Goal: Transaction & Acquisition: Purchase product/service

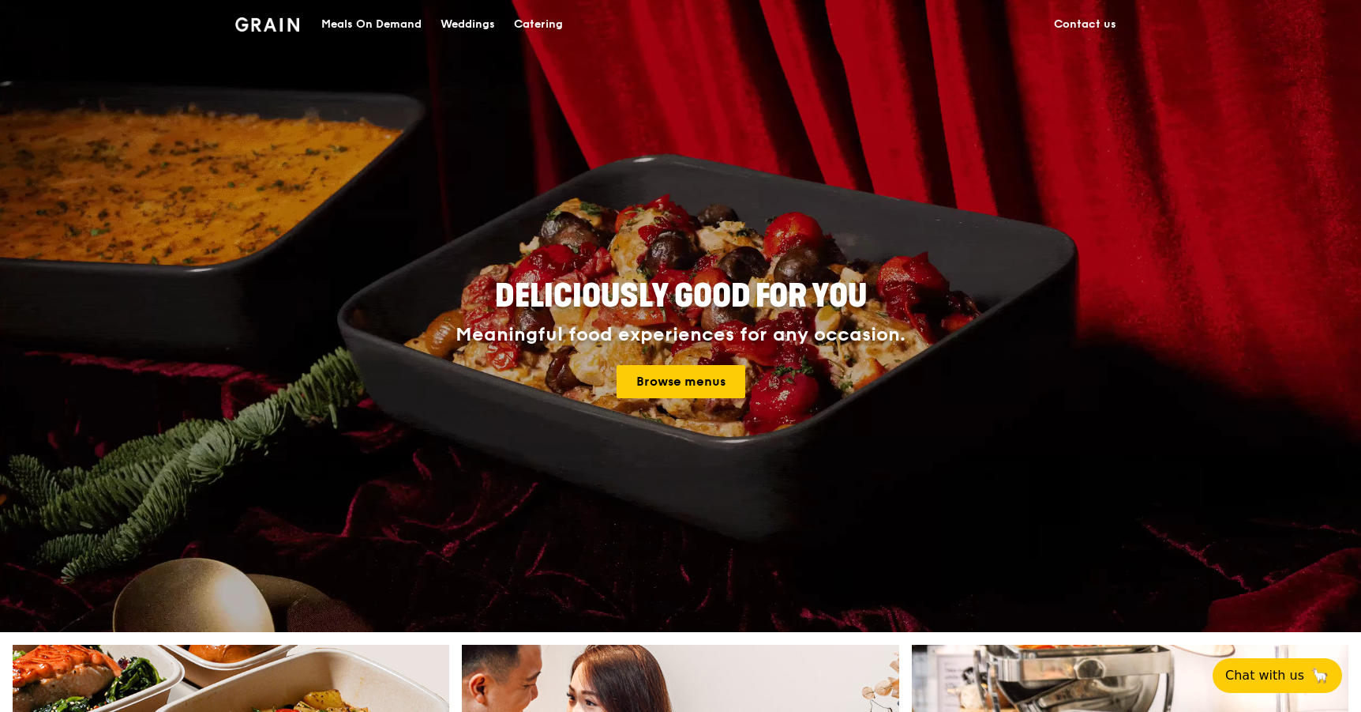
click at [381, 29] on div "Meals On Demand" at bounding box center [371, 24] width 100 height 47
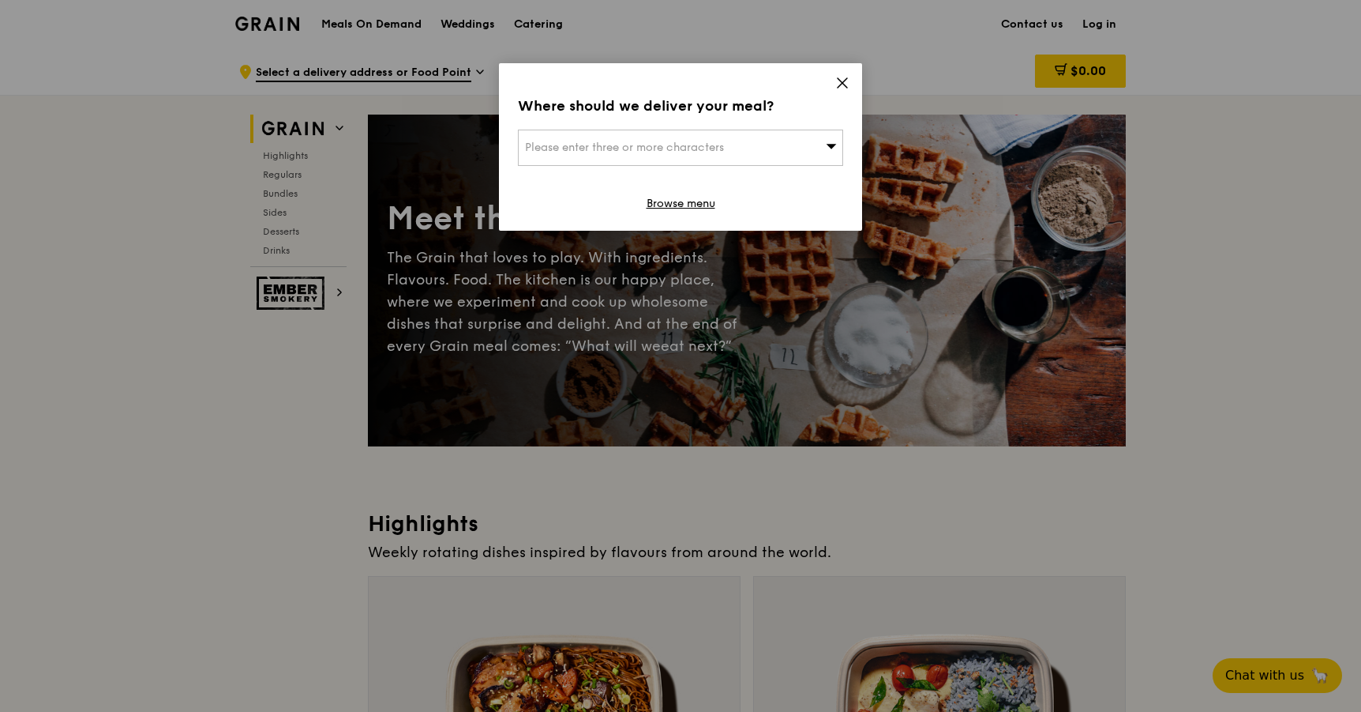
click at [700, 131] on div "Please enter three or more characters" at bounding box center [680, 148] width 325 height 36
click at [727, 156] on input "search" at bounding box center [681, 147] width 324 height 35
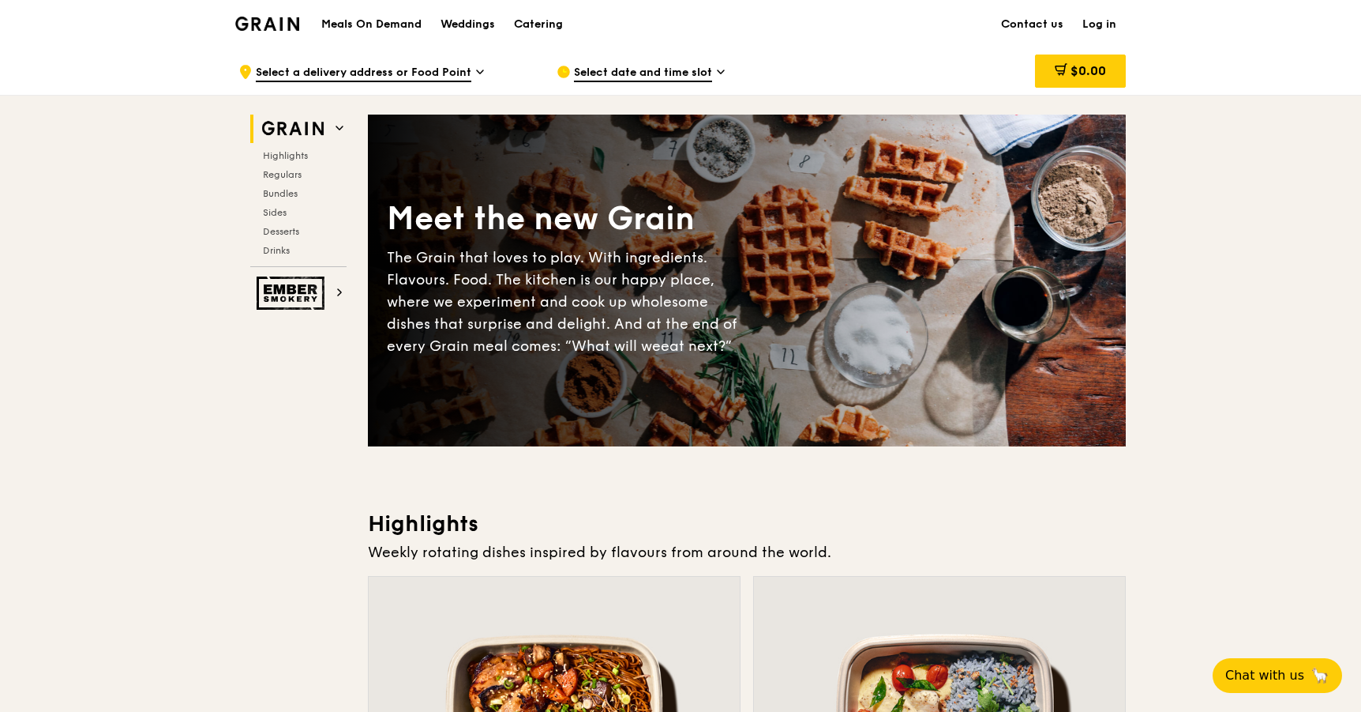
click at [1114, 27] on link "Log in" at bounding box center [1099, 24] width 53 height 47
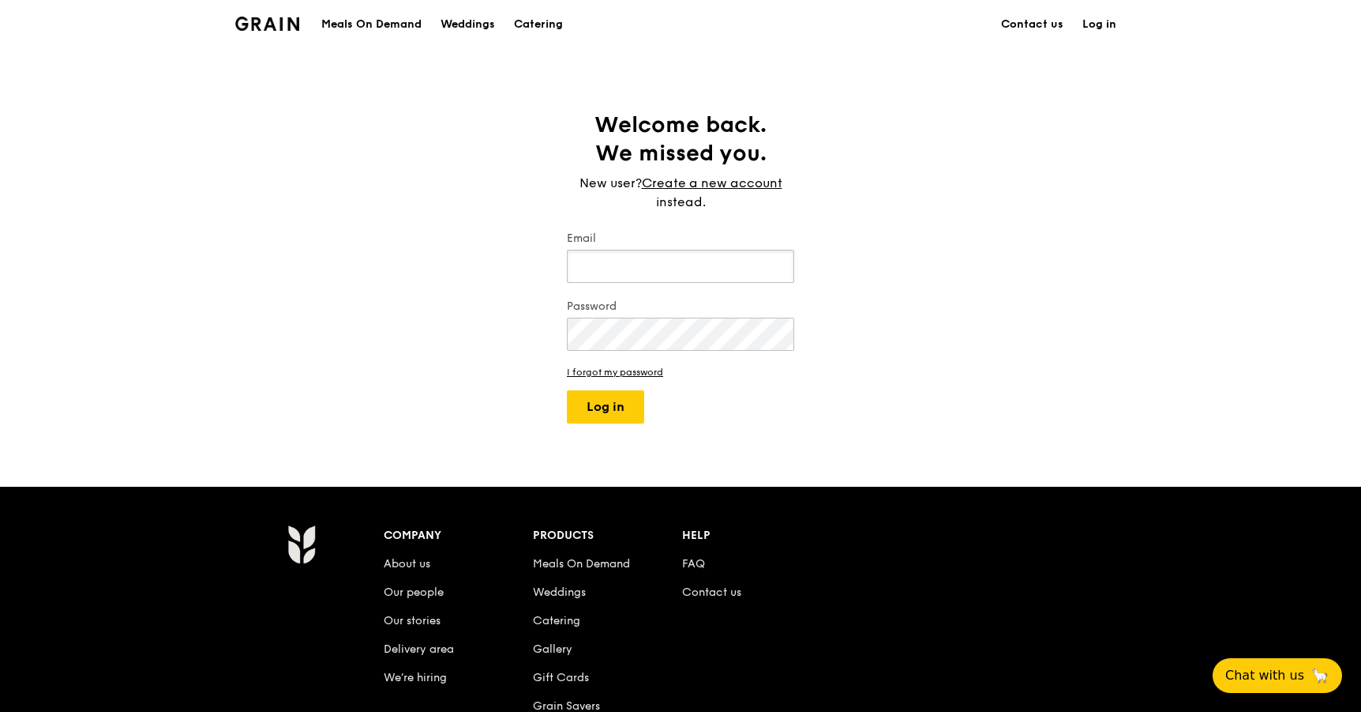
type input "[EMAIL_ADDRESS][DOMAIN_NAME]"
click at [606, 407] on button "Log in" at bounding box center [605, 406] width 77 height 33
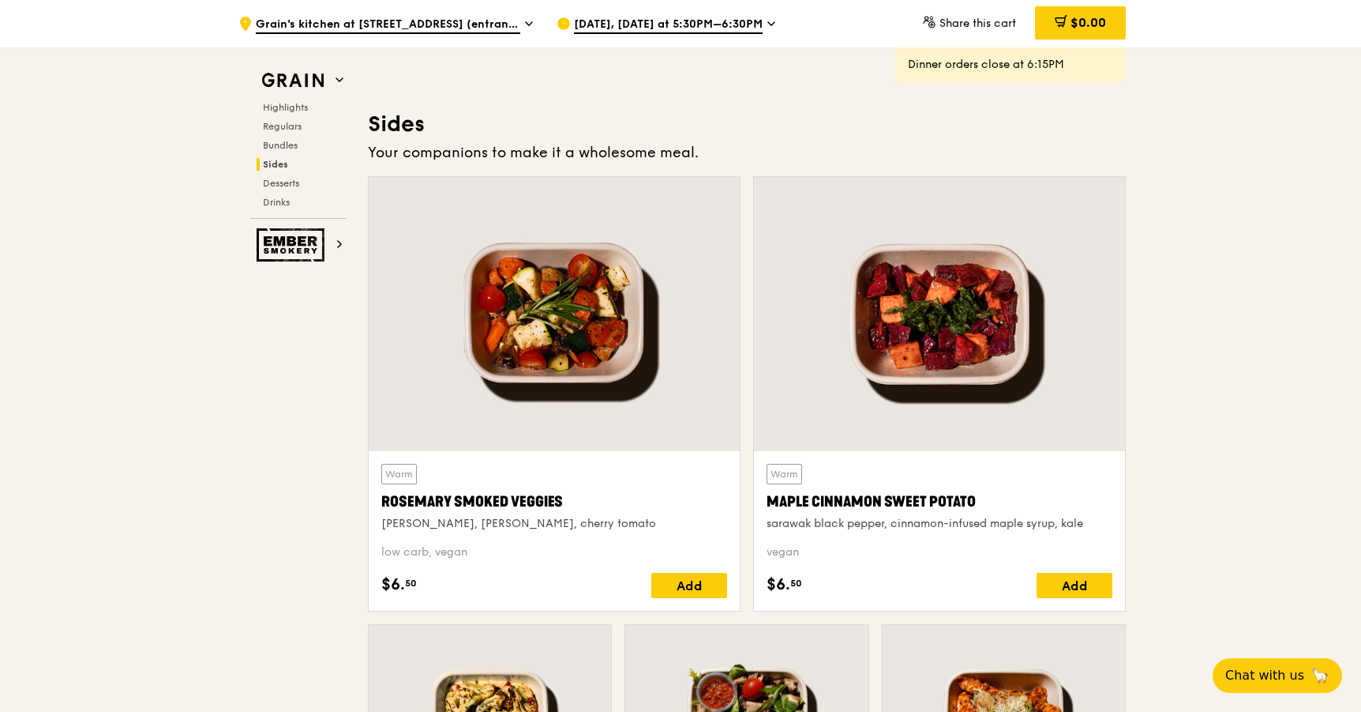
scroll to position [3429, 0]
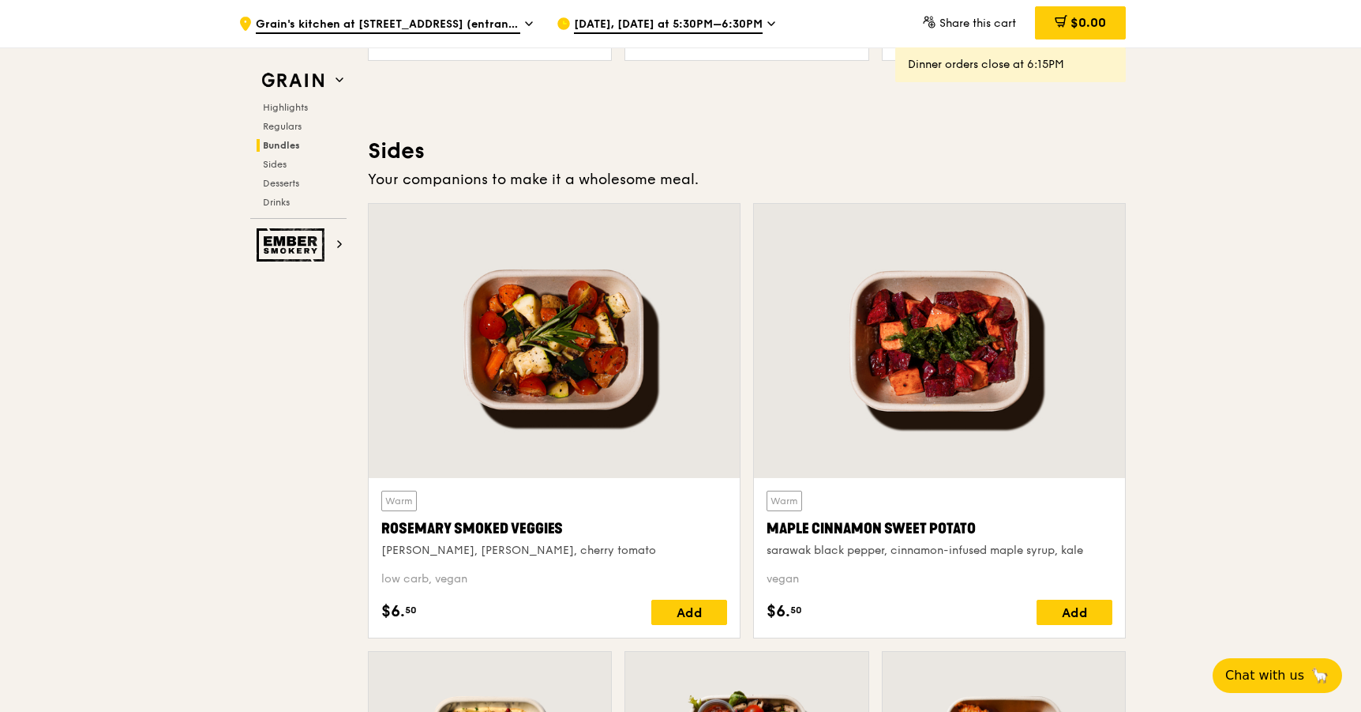
click at [723, 22] on span "[DATE], [DATE] at 5:30PM–6:30PM" at bounding box center [668, 25] width 189 height 17
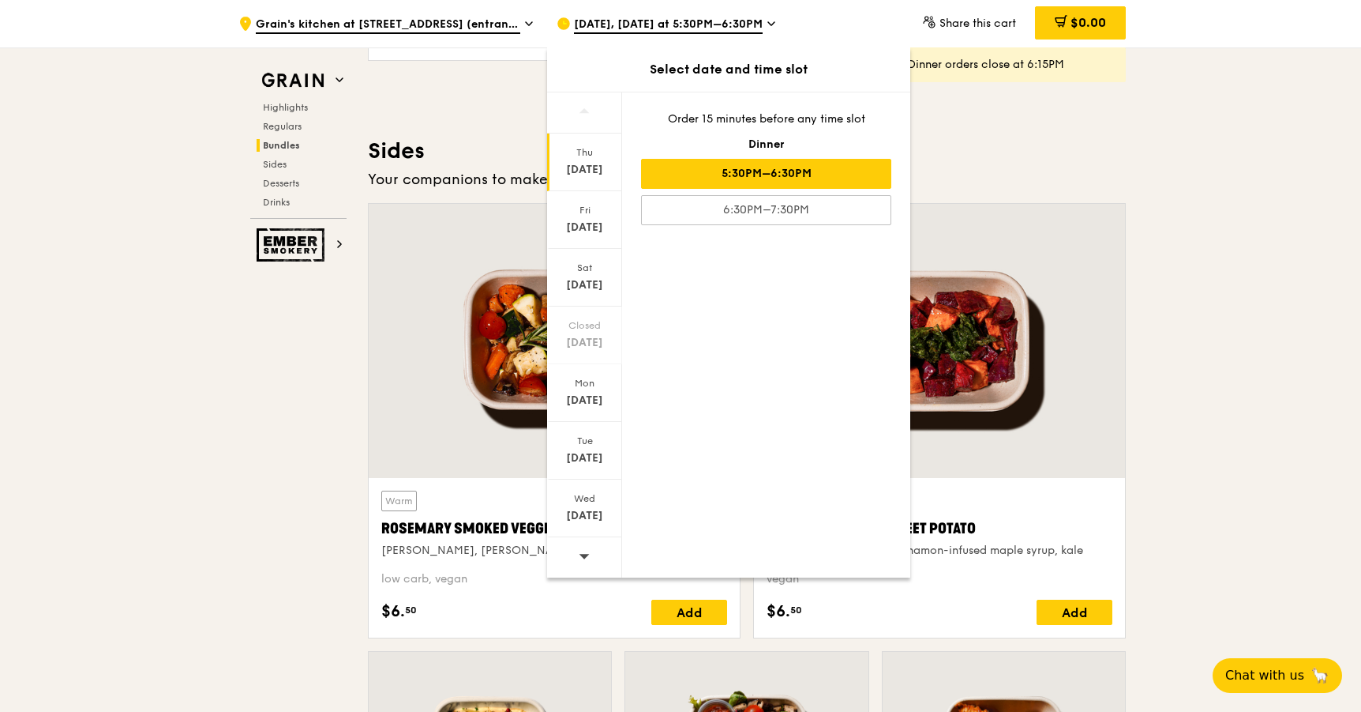
click at [1083, 170] on div "Your companions to make it a wholesome meal." at bounding box center [747, 179] width 758 height 22
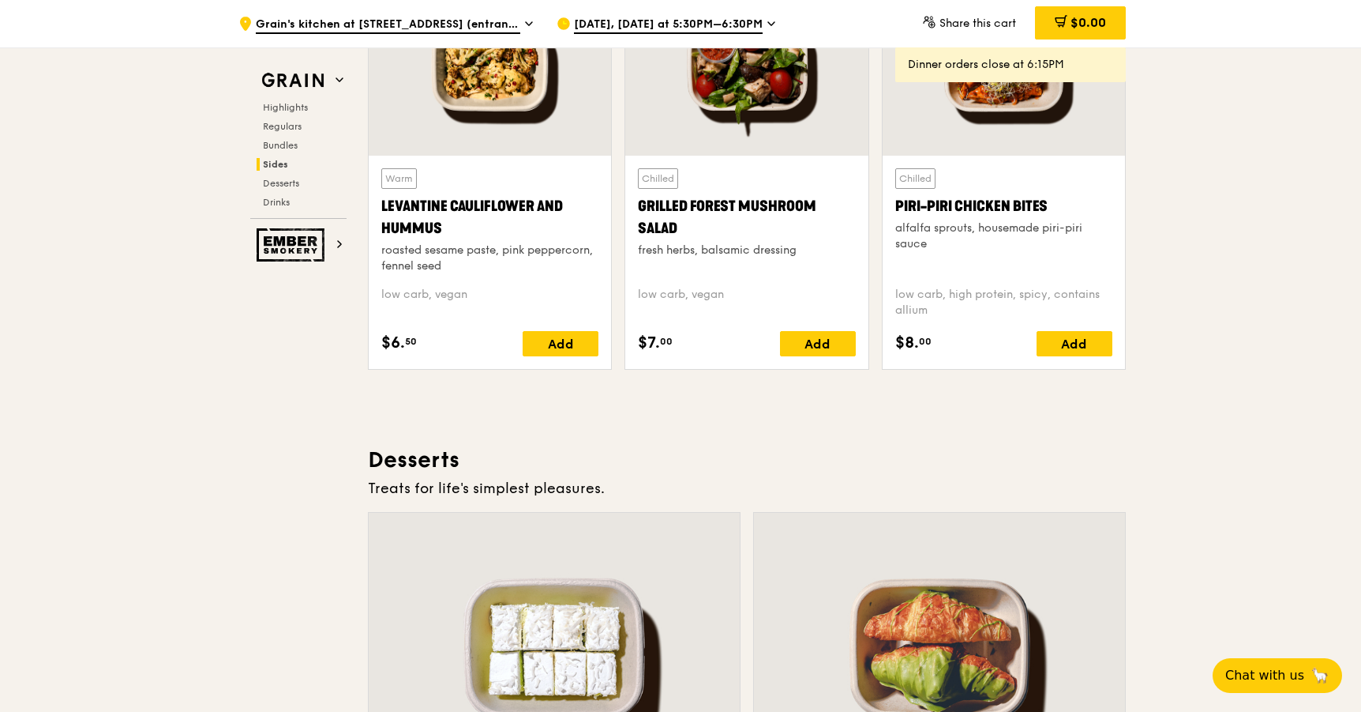
scroll to position [4103, 0]
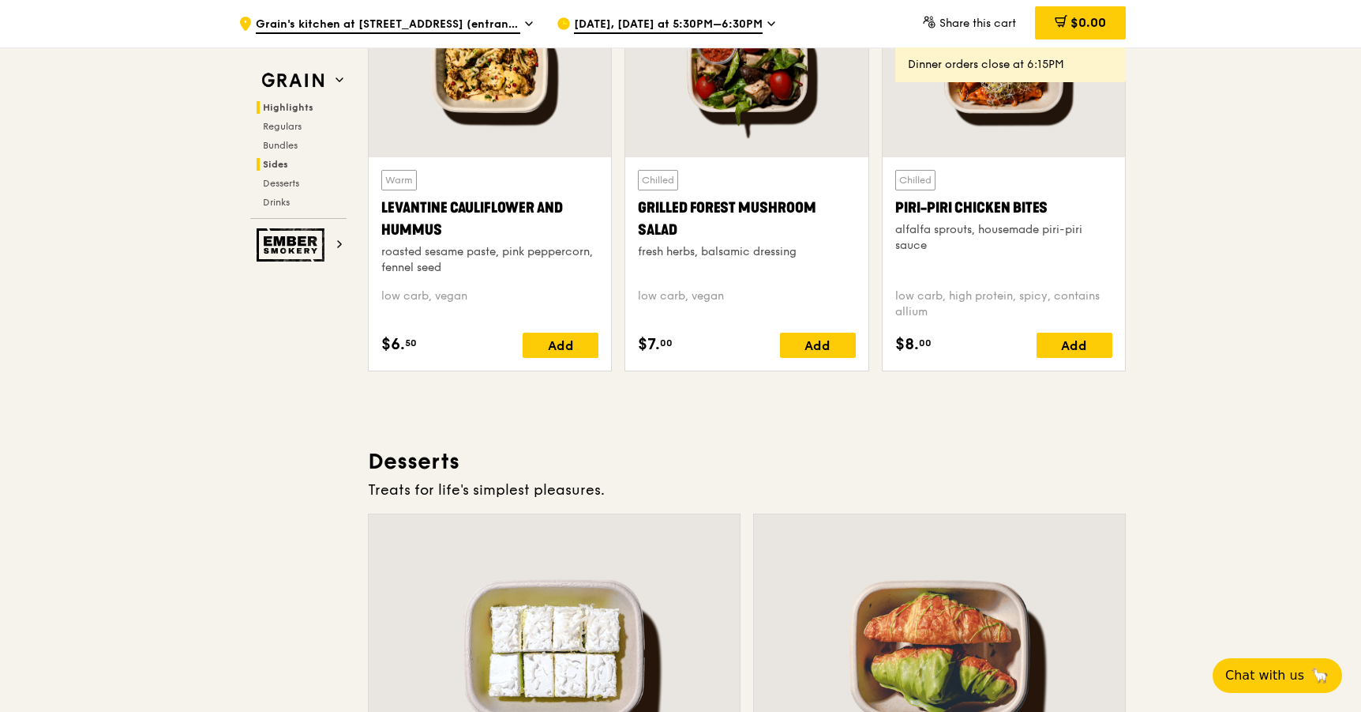
click at [297, 104] on span "Highlights" at bounding box center [288, 107] width 51 height 11
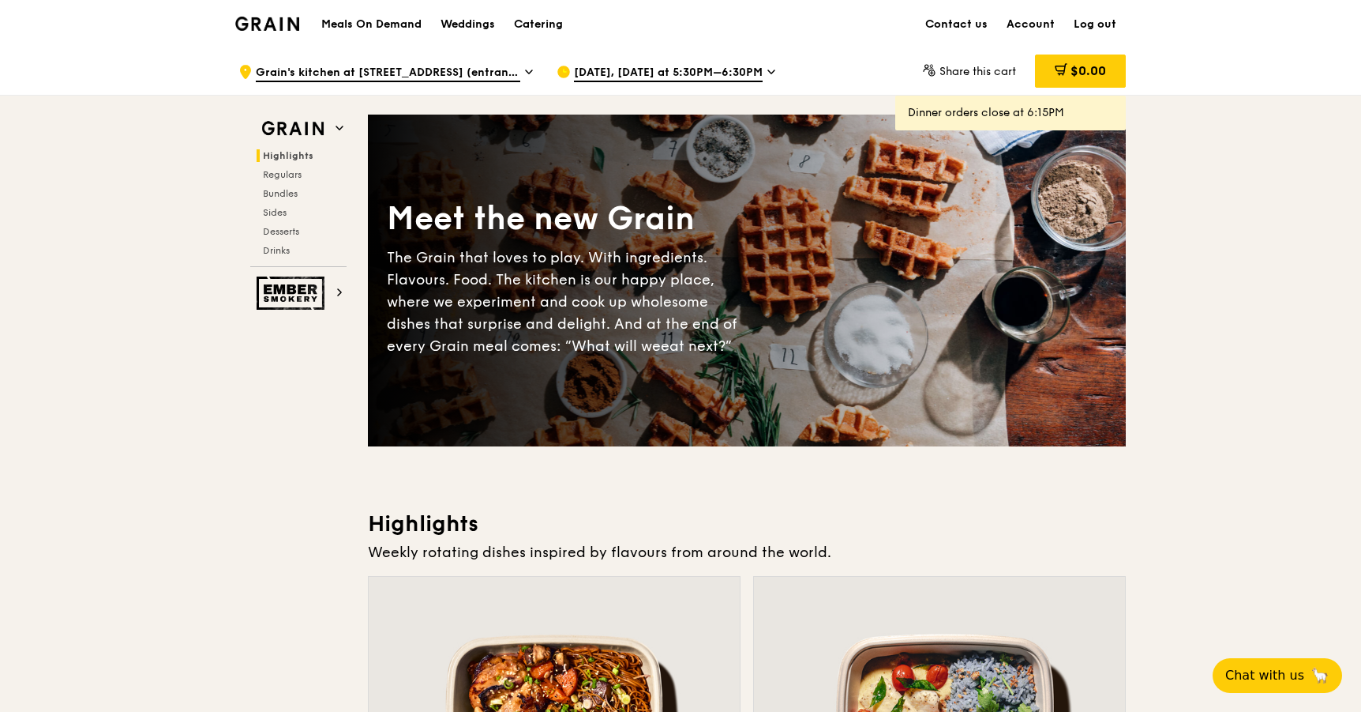
scroll to position [0, 0]
click at [1002, 13] on link "Account" at bounding box center [1030, 24] width 67 height 47
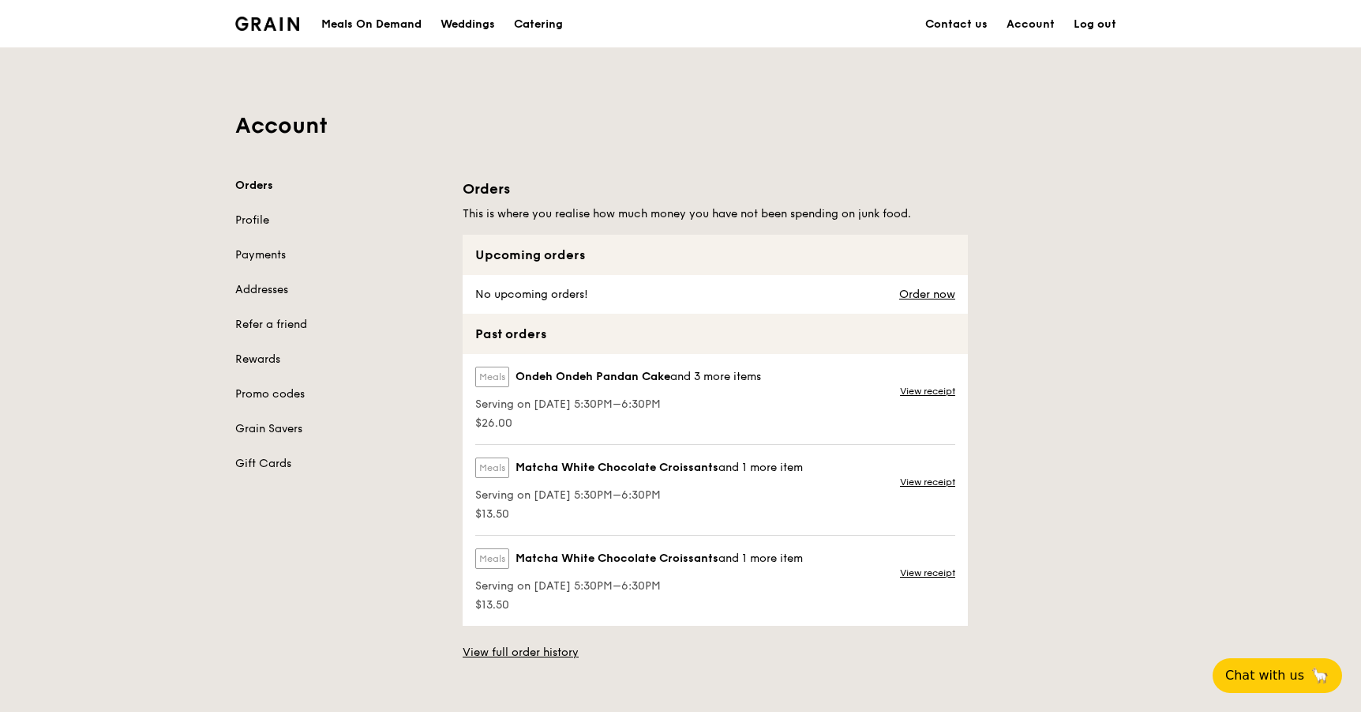
click at [1031, 21] on link "Account" at bounding box center [1030, 24] width 67 height 47
click at [276, 258] on link "Payments" at bounding box center [339, 255] width 208 height 16
